Goal: Information Seeking & Learning: Learn about a topic

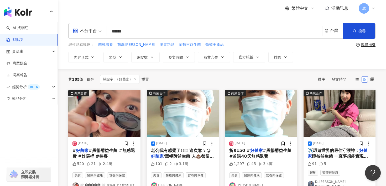
click at [123, 32] on input "*****" at bounding box center [214, 31] width 211 height 11
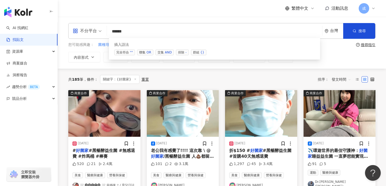
click at [125, 30] on input "*****" at bounding box center [214, 31] width 211 height 11
type input "******"
click at [243, 37] on div "不分平台 ****** 台灣 搜尋 searchOperator 插入語法 完全符合 "" 聯集 OR 交集 AND 排除 - 群組 {}" at bounding box center [221, 31] width 307 height 16
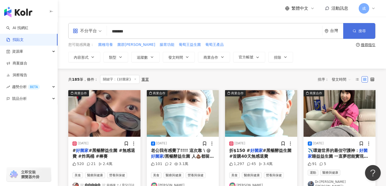
click at [363, 29] on span "搜尋" at bounding box center [361, 31] width 7 height 4
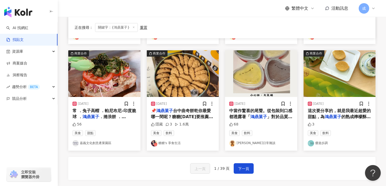
scroll to position [252, 0]
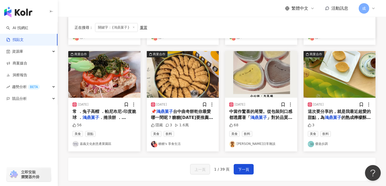
click at [254, 169] on div "上一頁 1 / 39 頁 下一頁" at bounding box center [221, 169] width 307 height 23
click at [245, 170] on span "下一頁" at bounding box center [243, 170] width 11 height 6
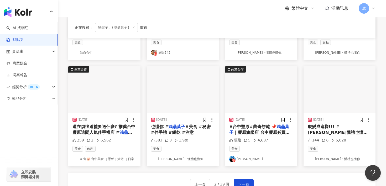
scroll to position [238, 0]
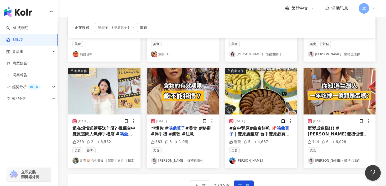
click at [173, 129] on div "也懂你 # 鴻鼎菓子 #美食 #秘密 #伴手禮 #餅乾 #注意" at bounding box center [183, 132] width 64 height 12
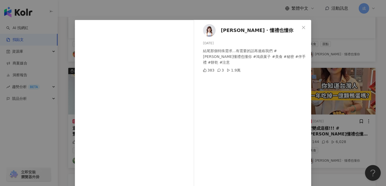
scroll to position [5, 0]
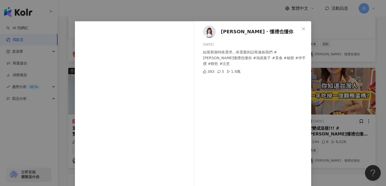
click at [231, 33] on span "[PERSON_NAME] ‧ 懂禮也懂你" at bounding box center [257, 31] width 72 height 7
click at [304, 27] on icon "close" at bounding box center [303, 29] width 4 height 4
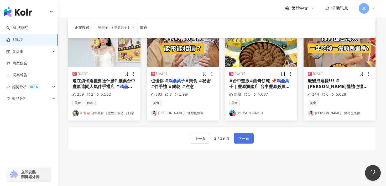
click at [240, 140] on button "下一頁" at bounding box center [244, 138] width 20 height 11
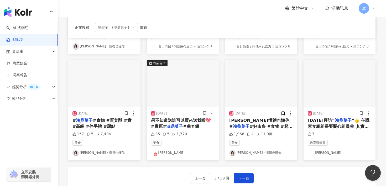
scroll to position [244, 0]
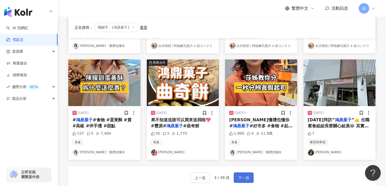
click at [236, 178] on button "下一頁" at bounding box center [244, 178] width 20 height 11
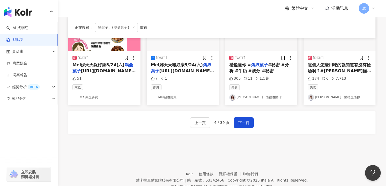
scroll to position [300, 0]
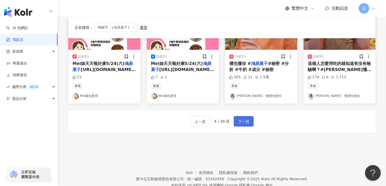
click at [240, 124] on span "下一頁" at bounding box center [243, 122] width 11 height 6
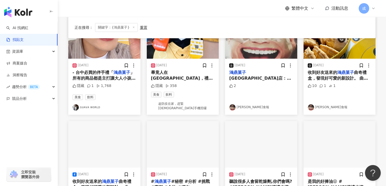
scroll to position [0, 0]
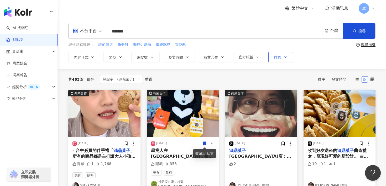
click at [282, 57] on button "排除" at bounding box center [280, 57] width 25 height 11
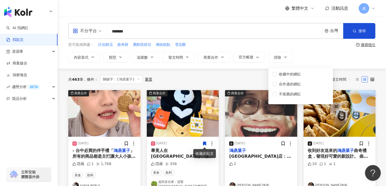
click at [311, 53] on div "內容形式 類型 追蹤數 發文時間 商業合作 官方帳號 排除 收藏中的網紅 合作過的網紅 不推薦的網紅" at bounding box center [221, 57] width 307 height 11
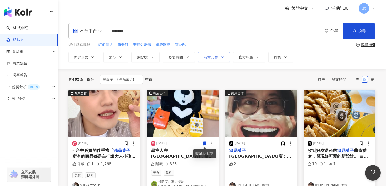
click at [218, 59] on span "商業合作" at bounding box center [210, 57] width 15 height 4
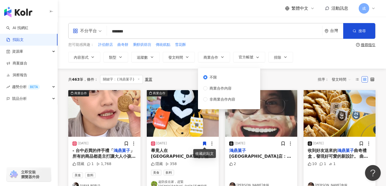
click at [229, 39] on div "不分平台 ****** 台灣 搜尋 searchOperator 插入語法 完全符合 "" 聯集 OR 交集 AND 排除 - 群組 {} 您可能感興趣： 許…" at bounding box center [222, 42] width 328 height 39
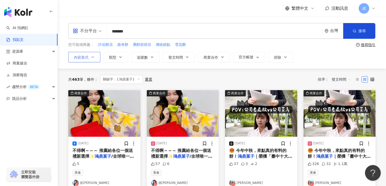
click at [92, 57] on icon "button" at bounding box center [93, 57] width 2 height 1
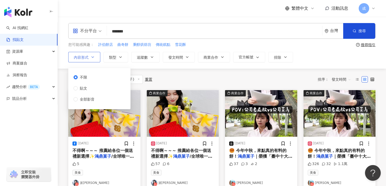
click at [92, 57] on icon "button" at bounding box center [93, 57] width 2 height 1
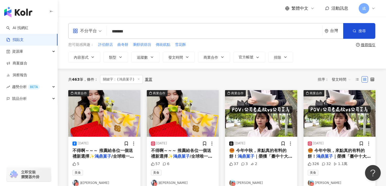
click at [144, 35] on input "******" at bounding box center [214, 31] width 211 height 11
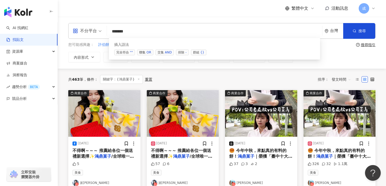
click at [275, 67] on div "不分平台 ****** 台灣 搜尋 searchOperator 插入語法 完全符合 "" 聯集 OR 交集 AND 排除 - 群組 {} 您可能感興趣： 許…" at bounding box center [222, 43] width 328 height 52
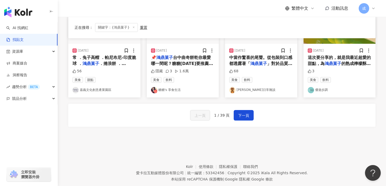
scroll to position [318, 0]
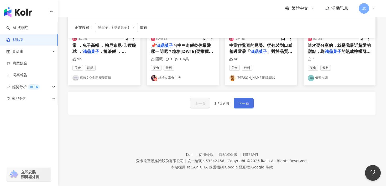
click at [240, 103] on span "下一頁" at bounding box center [243, 104] width 11 height 6
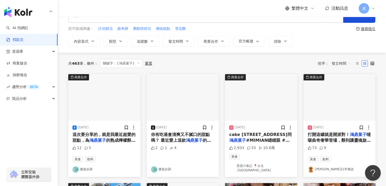
scroll to position [0, 0]
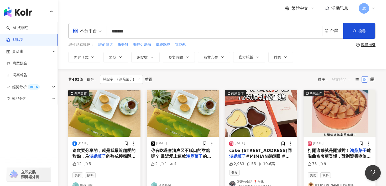
click at [345, 79] on span "發文時間" at bounding box center [341, 79] width 19 height 8
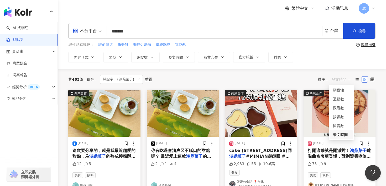
click at [349, 71] on div "共 463 筆 條件 ： 關鍵字：{鴻鼎菓子} 重置 排序： 發文時間" at bounding box center [221, 80] width 307 height 22
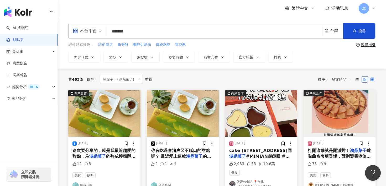
click at [371, 79] on icon at bounding box center [372, 80] width 4 height 4
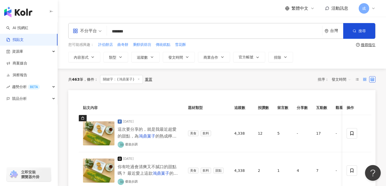
click at [363, 78] on label at bounding box center [365, 79] width 6 height 6
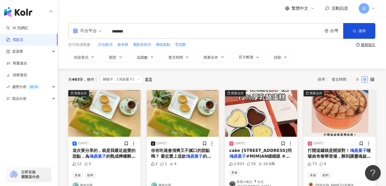
click at [333, 80] on span "發文時間" at bounding box center [341, 79] width 19 height 8
click at [328, 67] on div "不分平台 ****** 台灣 搜尋 searchOperator 插入語法 完全符合 "" 聯集 OR 交集 AND 排除 - 群組 {} 您可能感興趣： 許…" at bounding box center [222, 43] width 328 height 52
click at [114, 57] on span "類型" at bounding box center [112, 57] width 7 height 4
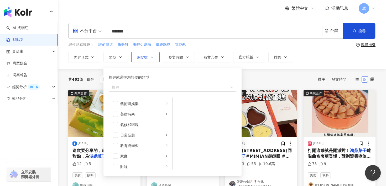
click at [137, 55] on span "追蹤數" at bounding box center [142, 57] width 11 height 4
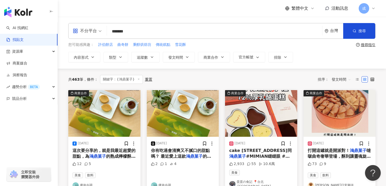
click at [195, 44] on div "您可能感興趣： 許伯餅店 曲奇餅 秉醇烘焙坊 傳統糕點 雪花酥" at bounding box center [211, 45] width 286 height 6
click at [186, 59] on icon "button" at bounding box center [187, 57] width 4 height 4
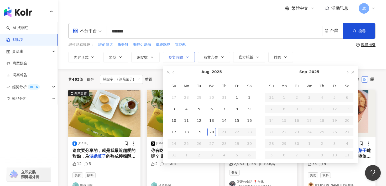
click at [186, 59] on button "發文時間" at bounding box center [179, 57] width 32 height 11
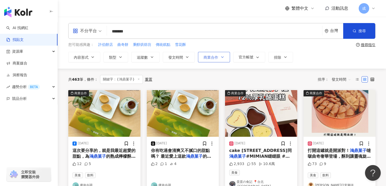
click at [200, 59] on button "商業合作" at bounding box center [214, 57] width 32 height 11
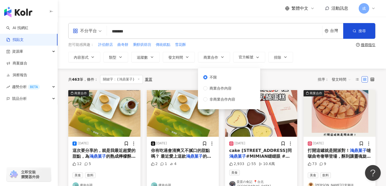
click at [226, 46] on div "您可能感興趣： 許伯餅店 曲奇餅 秉醇烘焙坊 傳統糕點 雪花酥" at bounding box center [211, 45] width 286 height 6
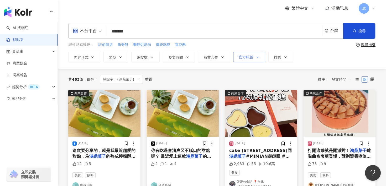
click at [249, 58] on span "官方帳號" at bounding box center [246, 57] width 15 height 4
click at [273, 74] on div "共 463 筆 條件 ： 關鍵字：{鴻鼎菓子} 重置 排序： 發文時間" at bounding box center [221, 80] width 307 height 22
click at [274, 62] on button "排除" at bounding box center [280, 57] width 25 height 11
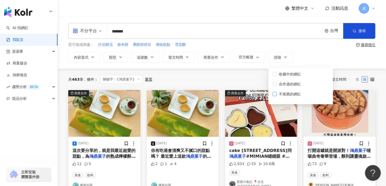
click at [286, 95] on span "不推薦的網紅" at bounding box center [290, 94] width 26 height 6
click at [256, 86] on div "共 463 筆 條件 ： 關鍵字：{鴻鼎菓子} 重置 排序： 發文時間" at bounding box center [221, 80] width 307 height 22
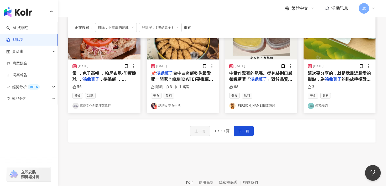
scroll to position [318, 0]
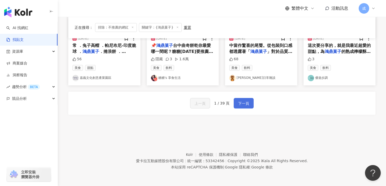
click at [248, 104] on span "下一頁" at bounding box center [243, 104] width 11 height 6
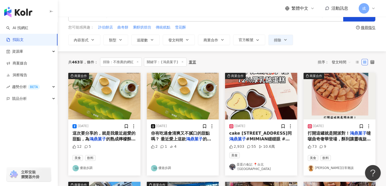
scroll to position [0, 0]
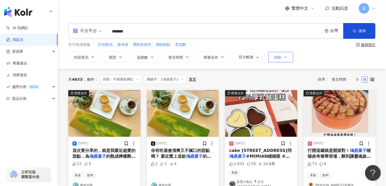
click at [277, 54] on button "排除" at bounding box center [280, 57] width 25 height 11
click at [303, 57] on div "內容形式 類型 追蹤數 發文時間 [DATE] Su Mo Tu We Th Fr Sa 27 28 29 30 31 1 2 3 4 5 6 7 8 9 1…" at bounding box center [221, 57] width 307 height 11
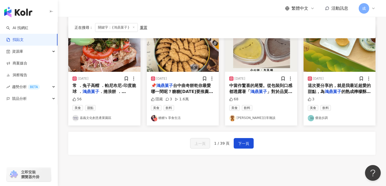
scroll to position [285, 0]
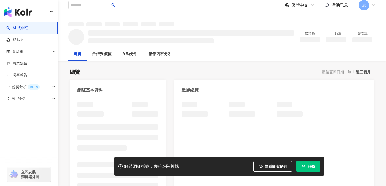
scroll to position [4, 0]
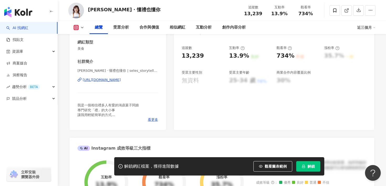
scroll to position [81, 0]
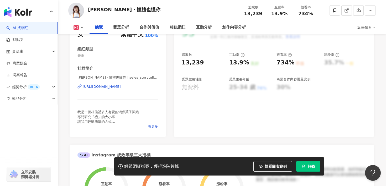
click at [121, 88] on div "https://www.instagram.com/seles_storytelling/" at bounding box center [102, 87] width 38 height 5
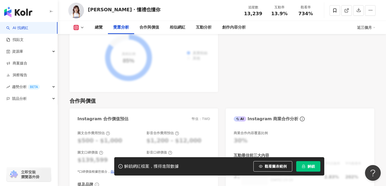
scroll to position [684, 0]
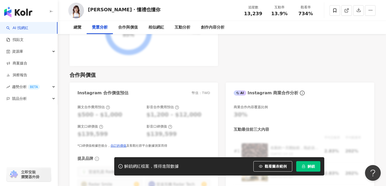
scroll to position [4, 0]
